Goal: Find specific page/section: Find specific page/section

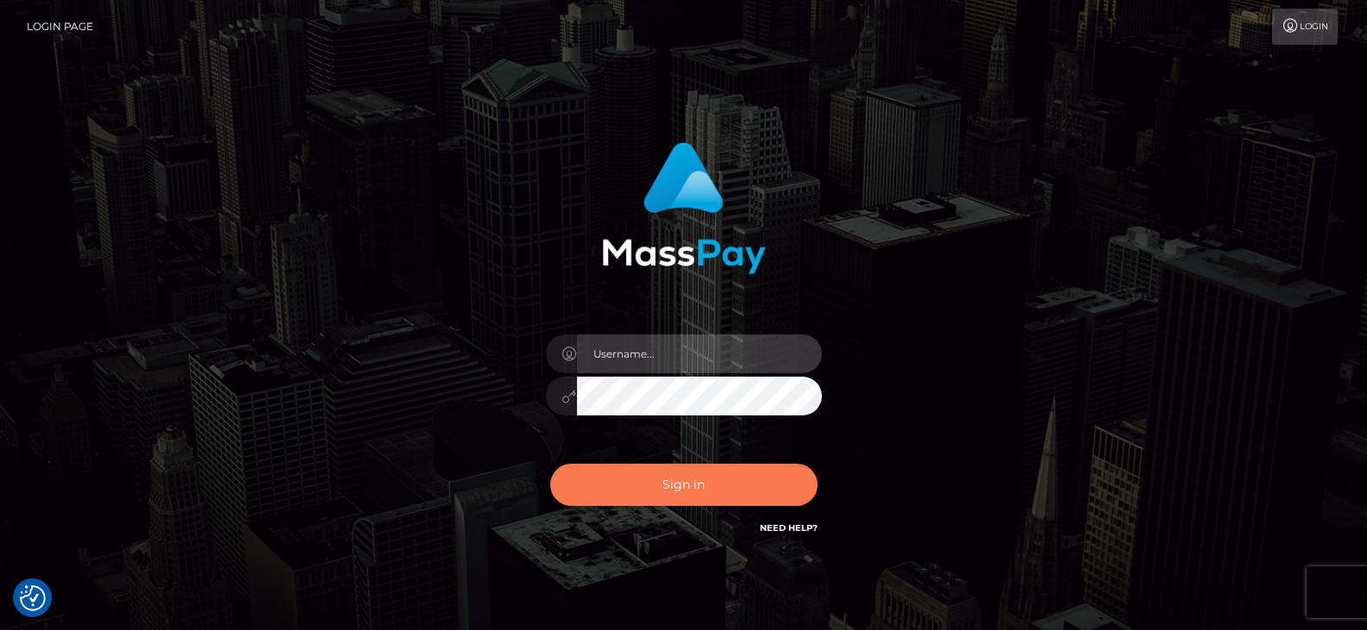
type input "Nocelyn.xcite"
click at [619, 492] on button "Sign in" at bounding box center [683, 485] width 267 height 42
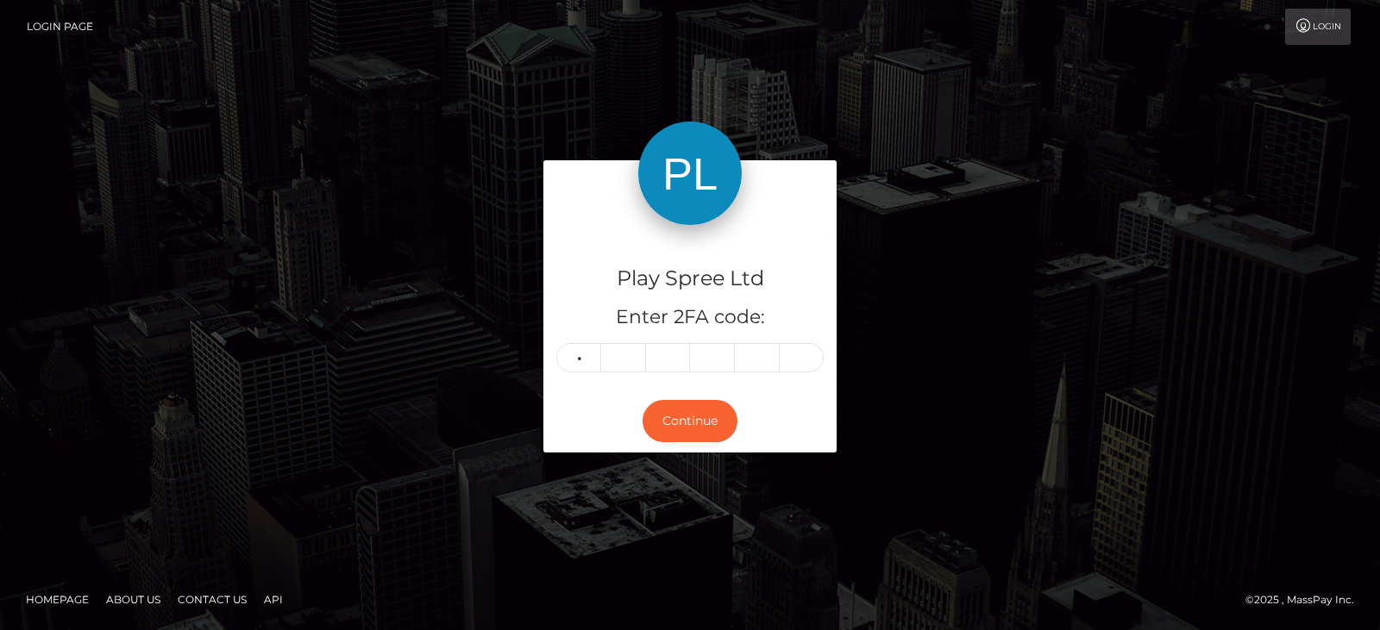
type input "3"
type input "0"
type input "4"
type input "3"
type input "7"
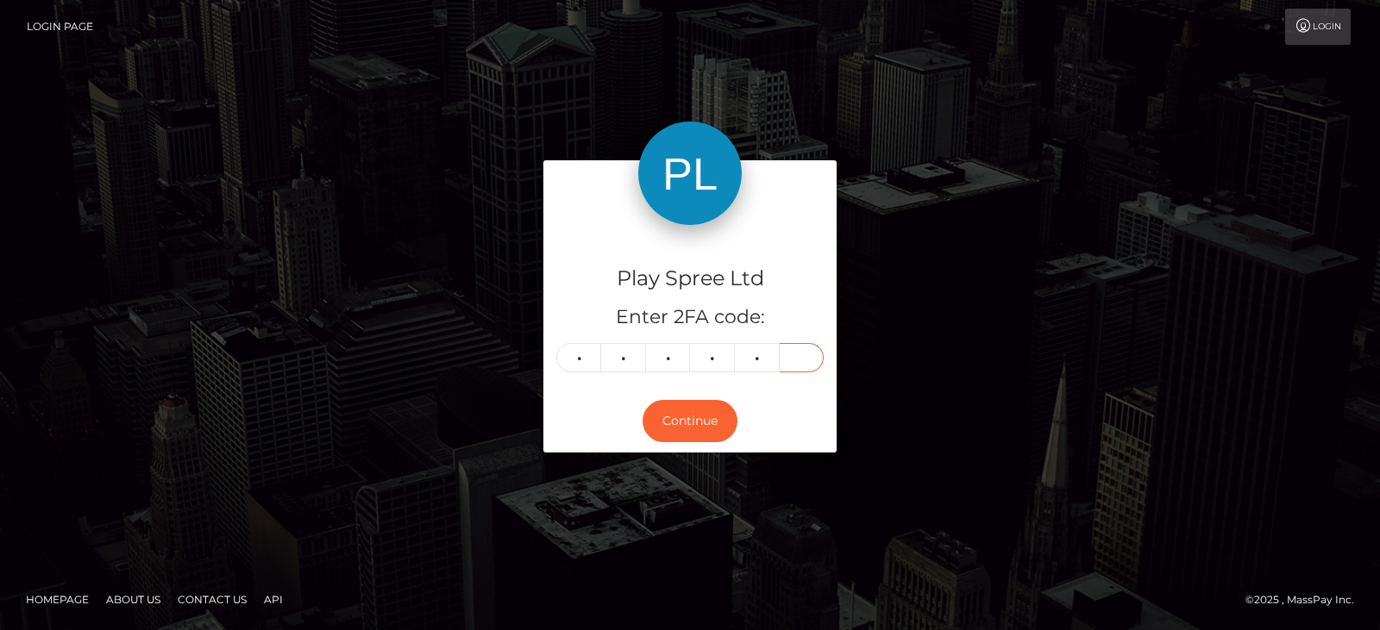
type input "5"
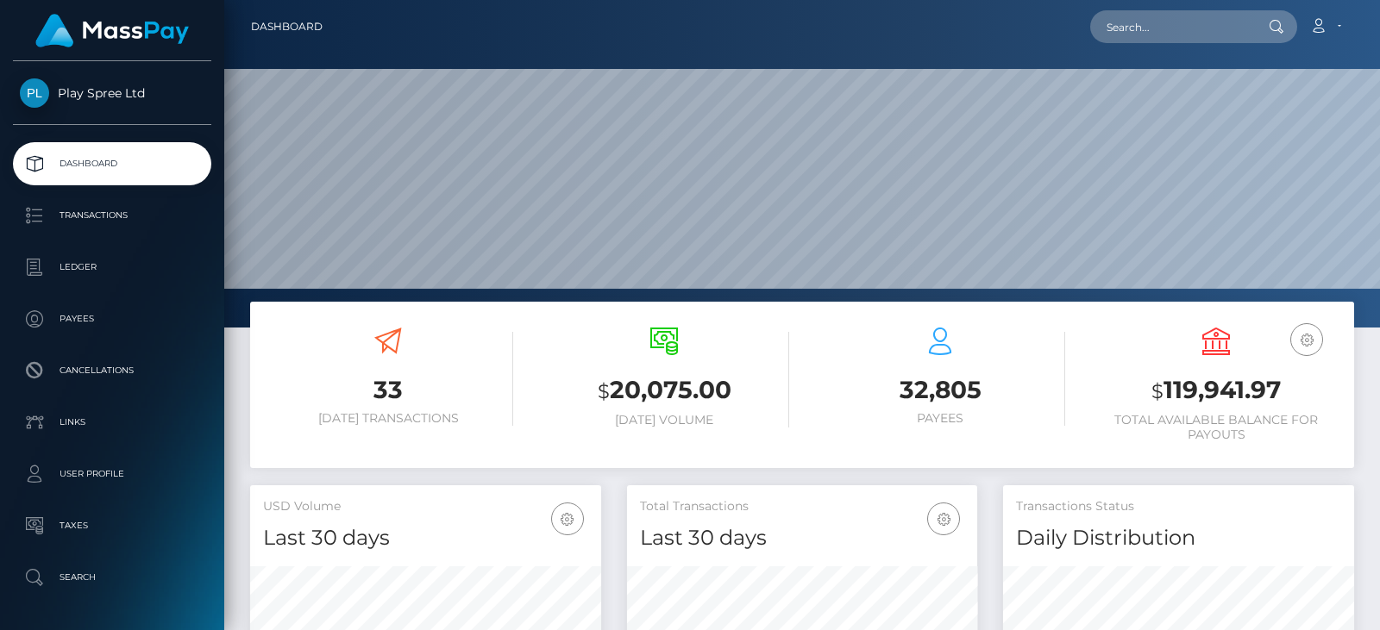
scroll to position [306, 350]
click at [1221, 29] on input "text" at bounding box center [1171, 26] width 162 height 33
paste input "998289"
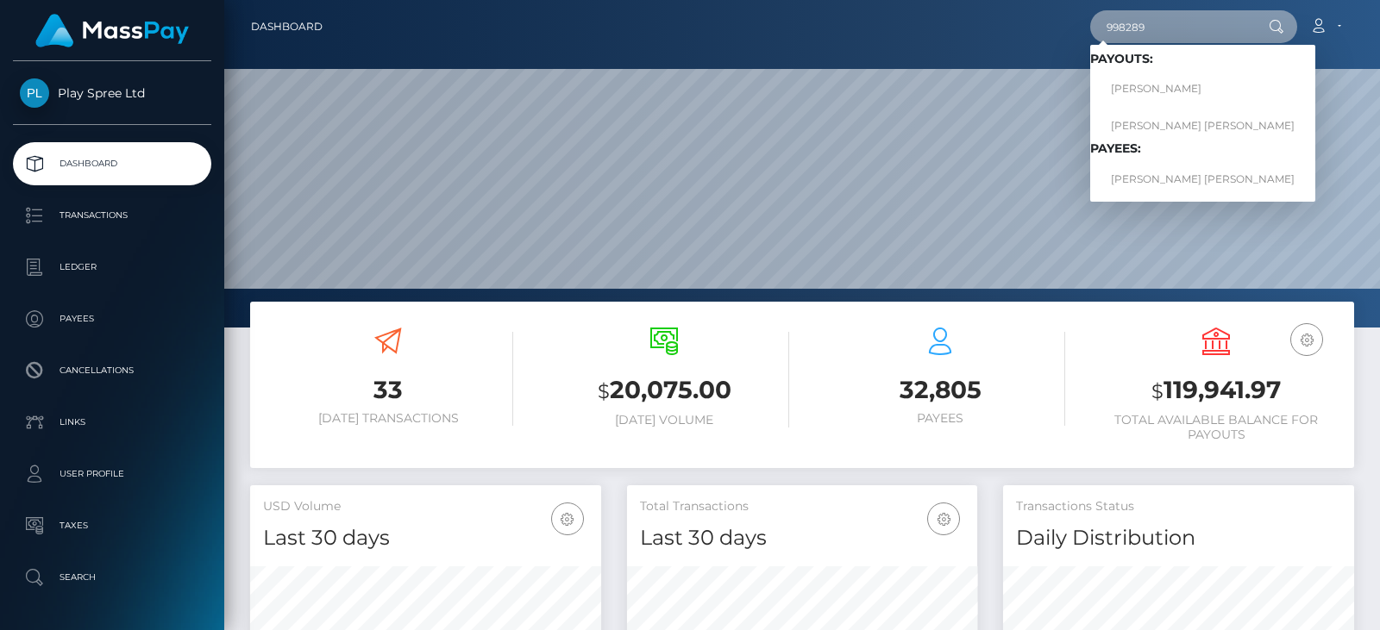
click at [1172, 27] on input "998289" at bounding box center [1171, 26] width 162 height 33
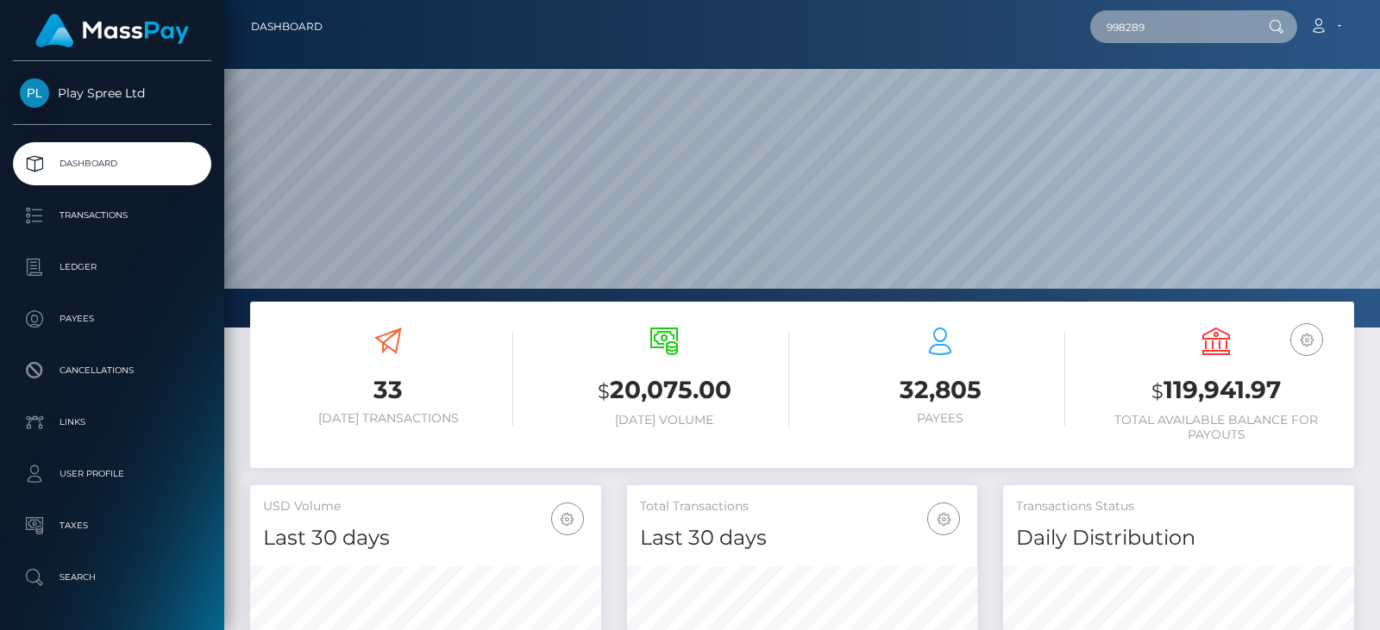
drag, startPoint x: 1199, startPoint y: 31, endPoint x: 1051, endPoint y: 28, distance: 148.3
click at [1052, 29] on div "998289 Loading... Loading... Payouts: VERONIKA LYNN SLAWITSCHKA COURTNEY TAYLOR…" at bounding box center [844, 27] width 1017 height 36
paste input "329423"
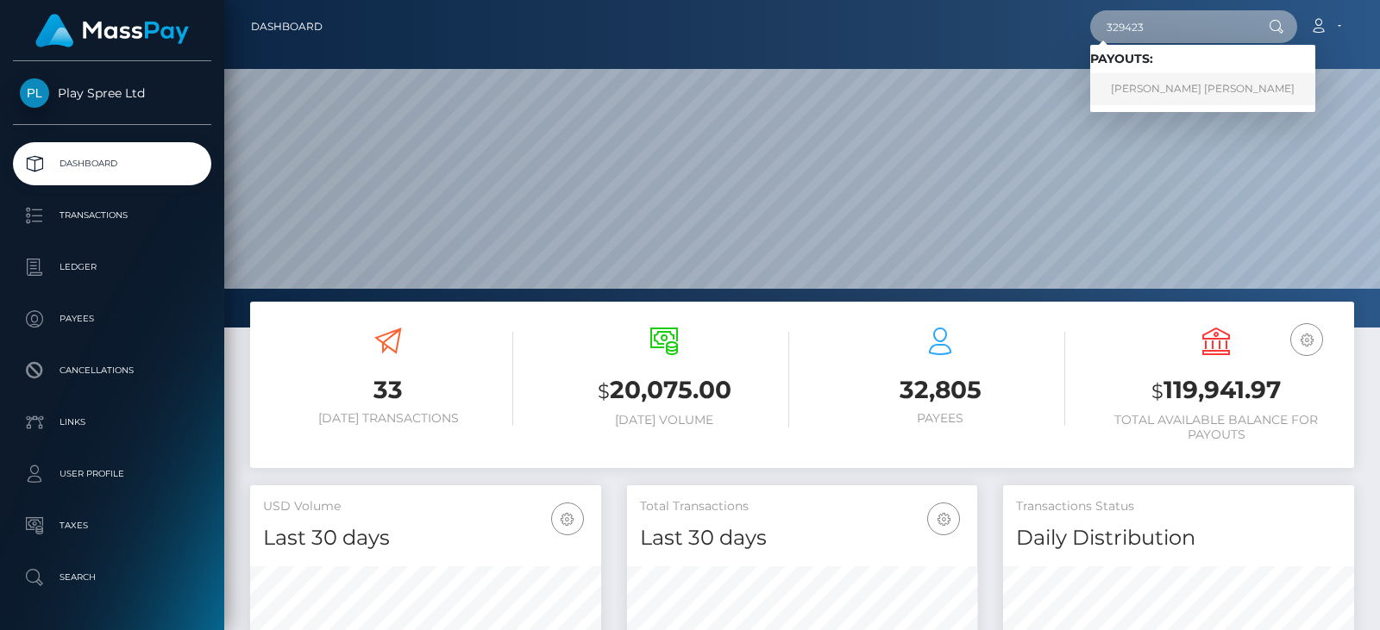
type input "329423"
click at [1154, 82] on link "COURTNEY TAYLOR SEVIER" at bounding box center [1202, 89] width 225 height 32
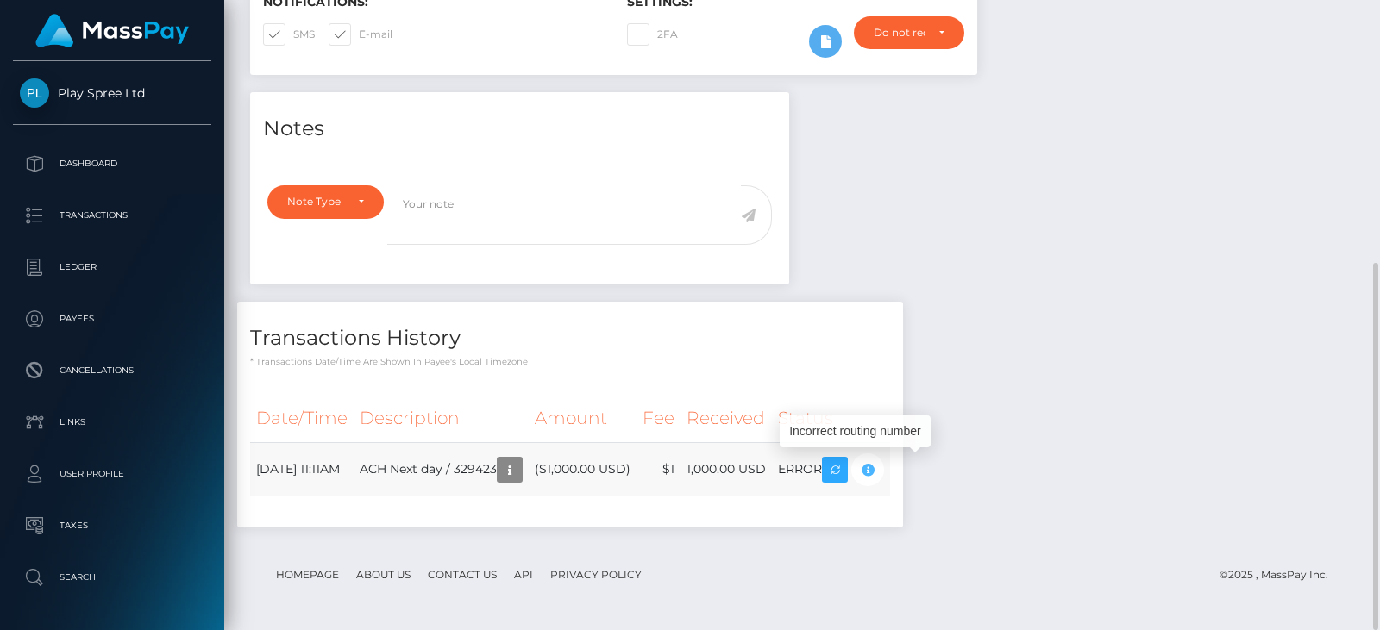
scroll to position [207, 350]
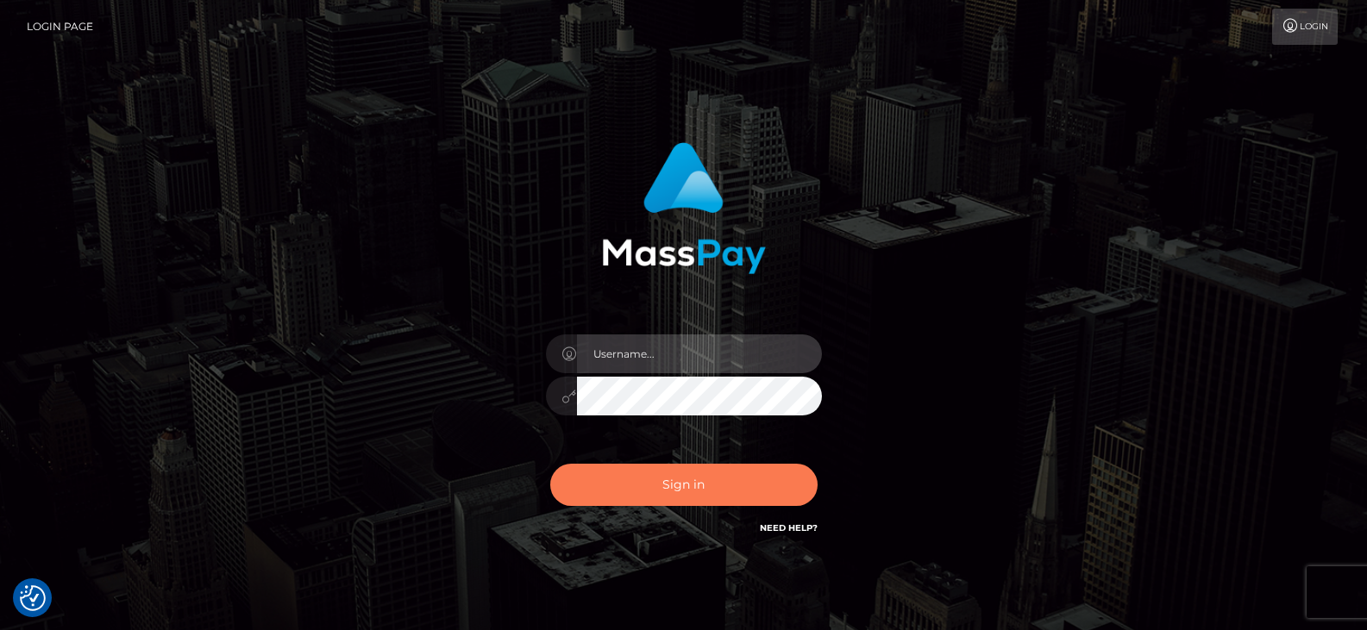
type input "Nocelyn.xcite"
click at [654, 478] on button "Sign in" at bounding box center [683, 485] width 267 height 42
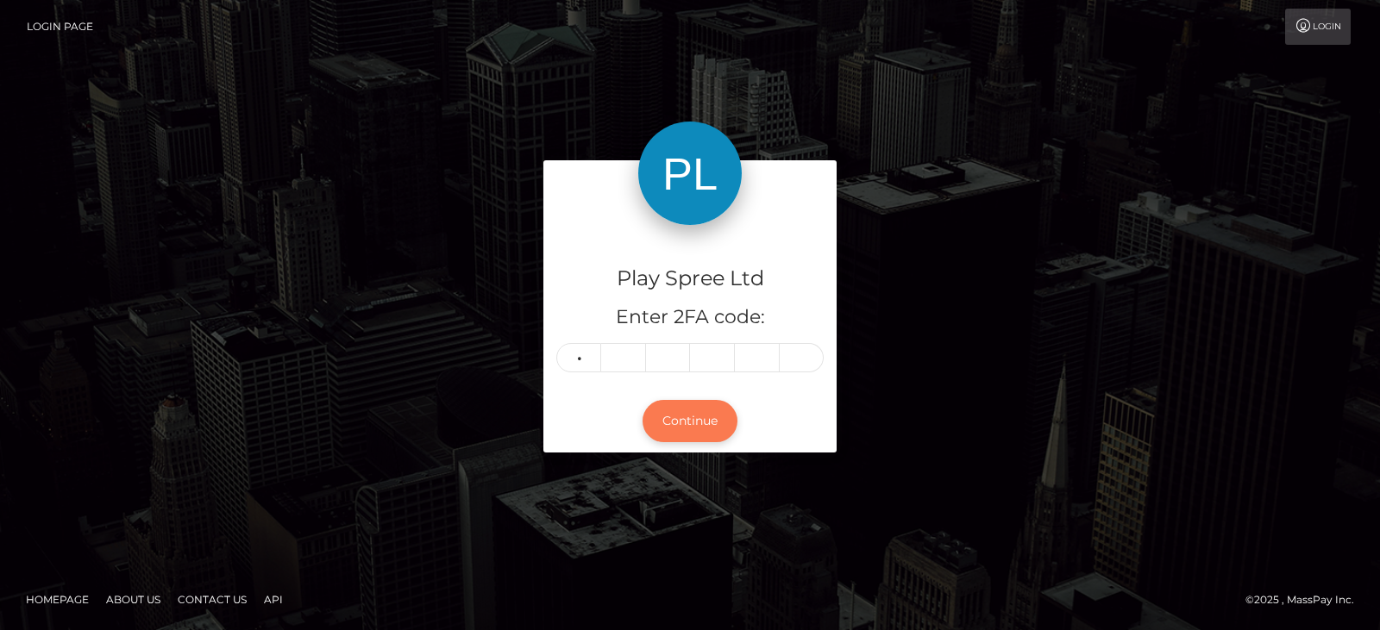
type input "7"
type input "4"
type input "2"
type input "0"
type input "7"
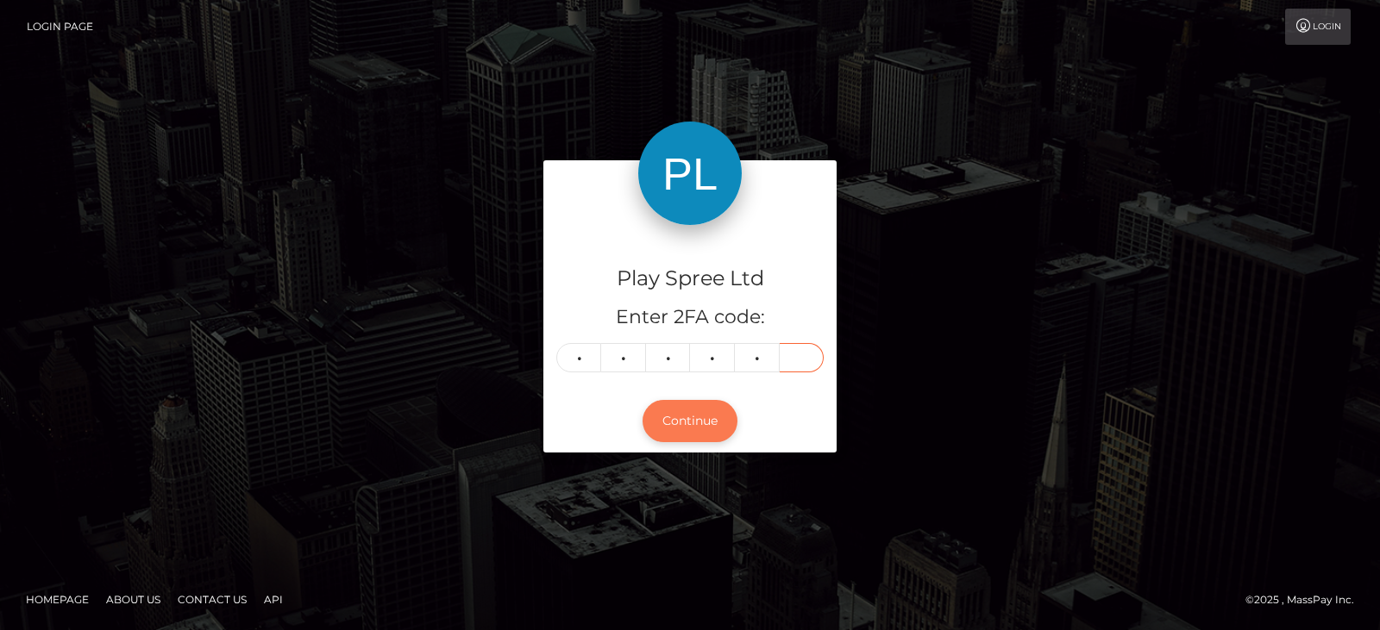
type input "9"
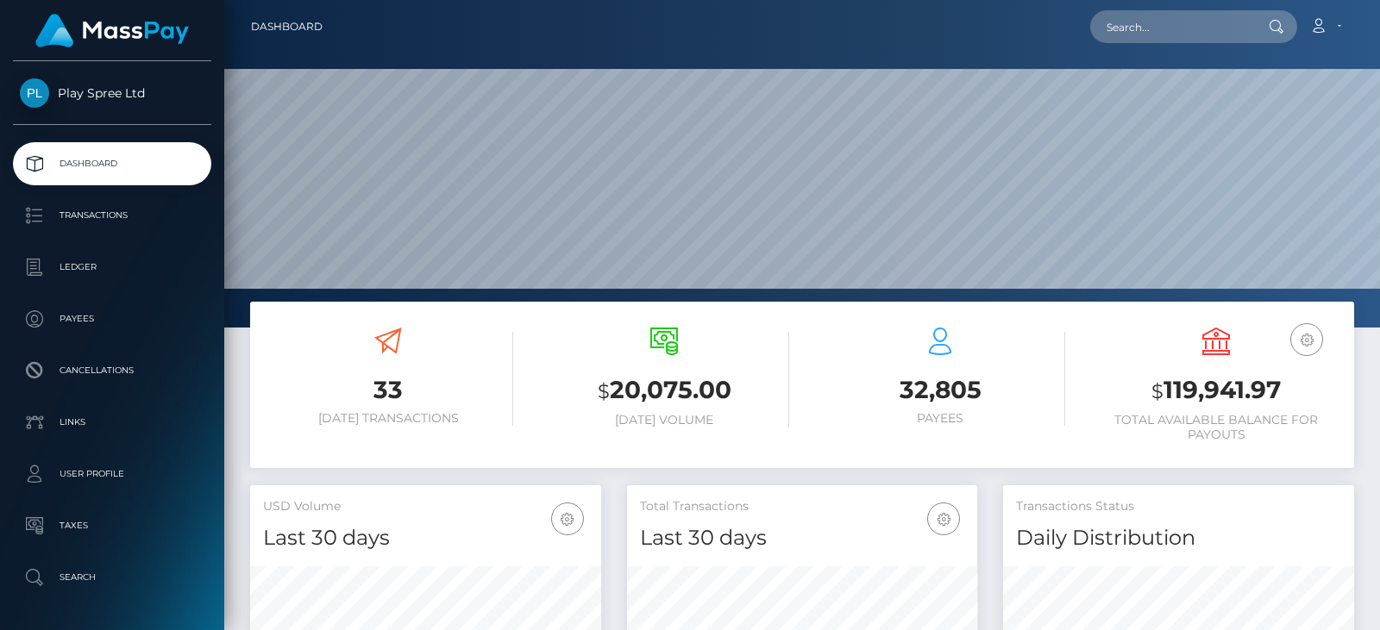
scroll to position [306, 350]
click at [1253, 376] on h3 "$ 119,941.97" at bounding box center [1216, 390] width 250 height 35
copy h3 "119,941.97"
